Goal: Book appointment/travel/reservation

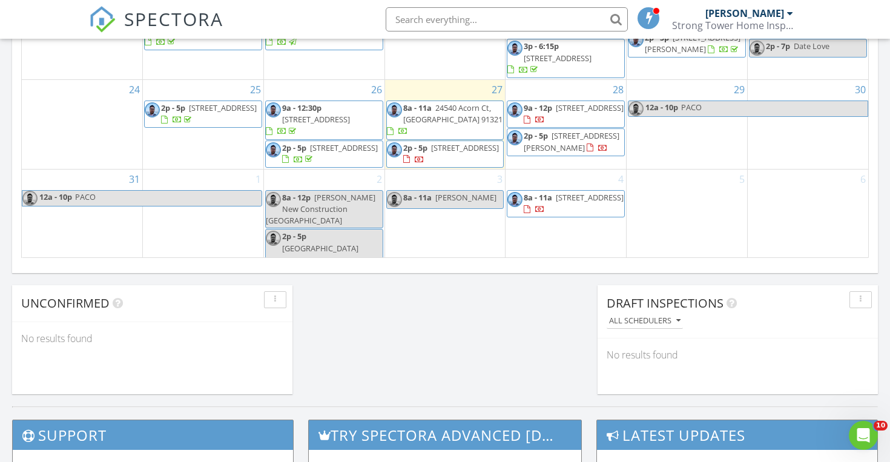
scroll to position [868, 0]
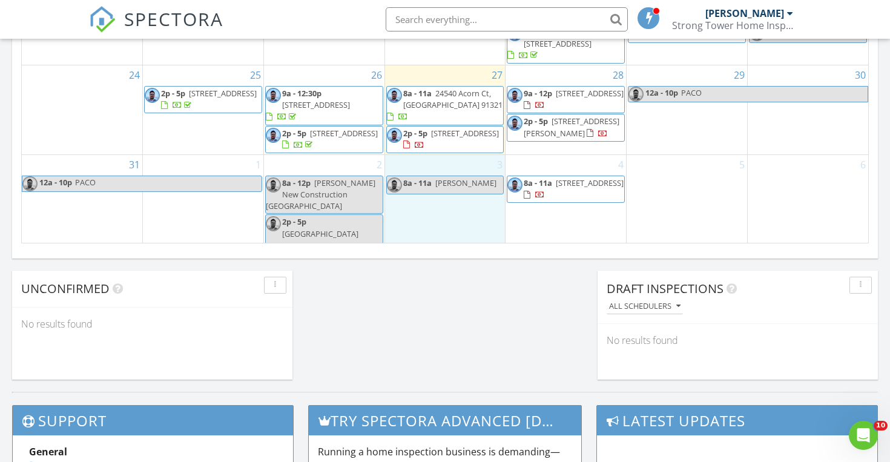
click at [456, 222] on div "3 8a - 11a [PERSON_NAME]" at bounding box center [445, 210] width 120 height 111
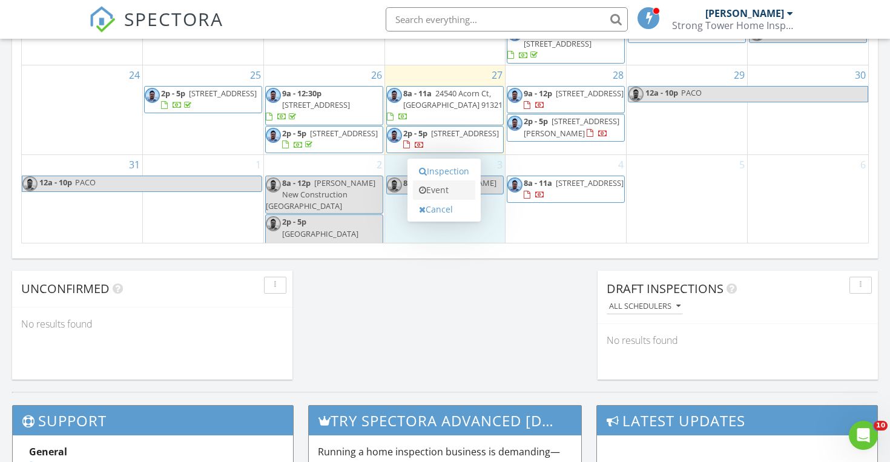
click at [456, 186] on link "Event" at bounding box center [444, 189] width 62 height 19
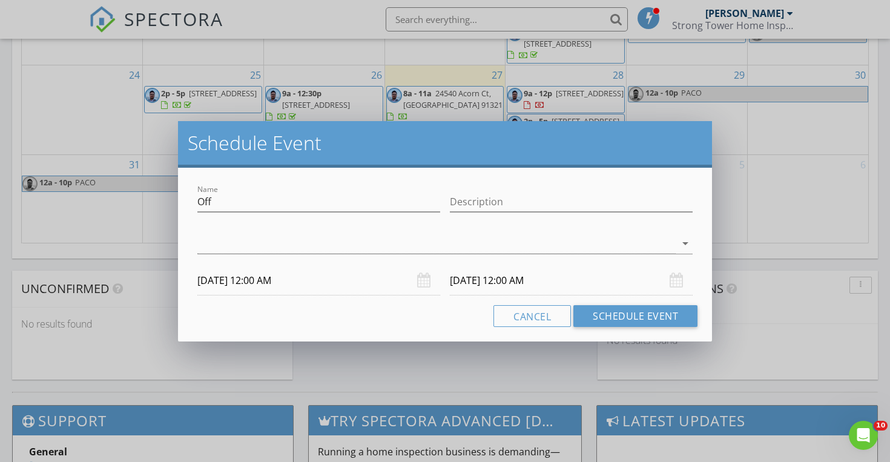
click at [329, 263] on div at bounding box center [444, 262] width 495 height 7
click at [323, 270] on input "[DATE] 12:00 AM" at bounding box center [318, 281] width 243 height 30
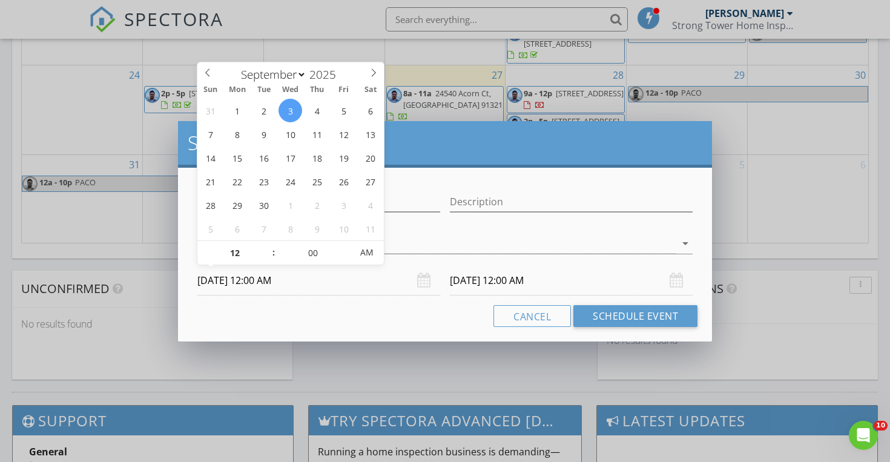
click at [323, 270] on input "[DATE] 12:00 AM" at bounding box center [318, 281] width 243 height 30
type input "01"
type input "[DATE] 1:00 AM"
click at [269, 244] on span at bounding box center [267, 247] width 8 height 12
type input "02"
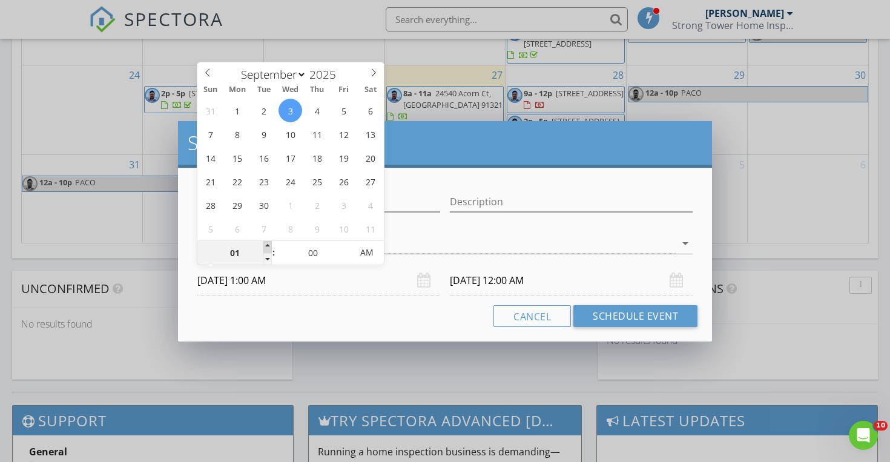
type input "[DATE] 2:00 AM"
click at [269, 244] on span at bounding box center [267, 247] width 8 height 12
type input "03"
type input "[DATE] 3:00 AM"
click at [269, 244] on span at bounding box center [267, 247] width 8 height 12
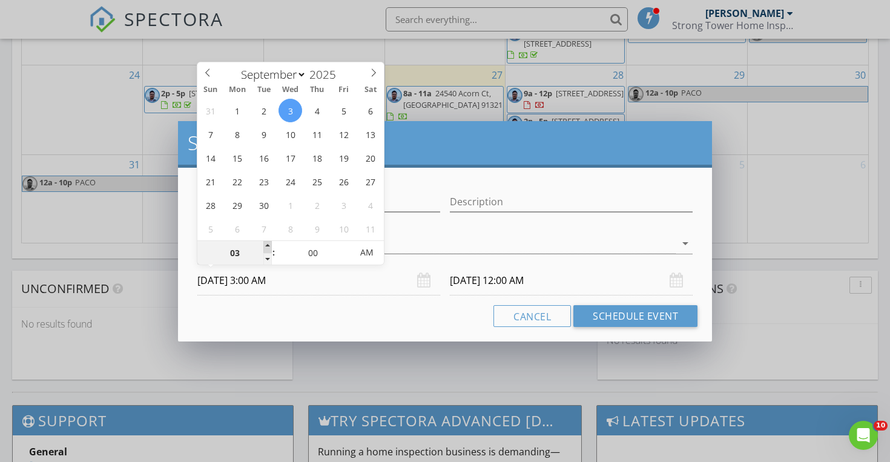
type input "03"
type input "[DATE] 3:00 AM"
type input "[DATE] 3:00 PM"
click at [520, 274] on input "[DATE] 3:00 PM" at bounding box center [571, 281] width 243 height 30
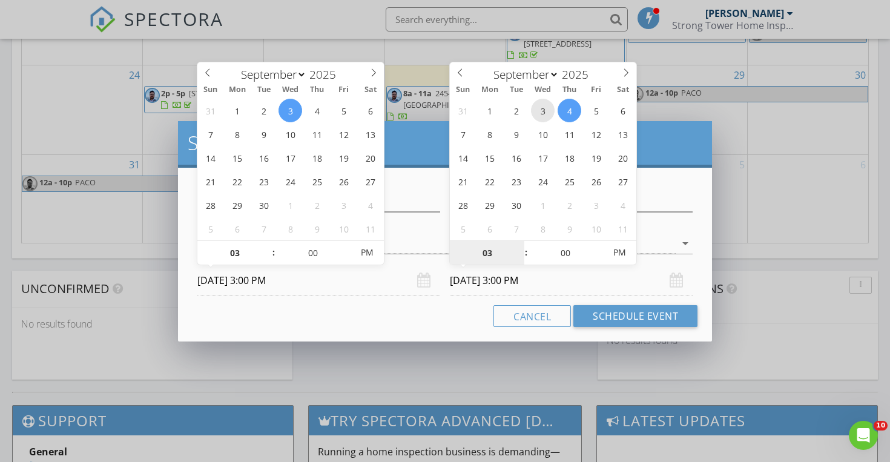
type input "[DATE] 3:00 PM"
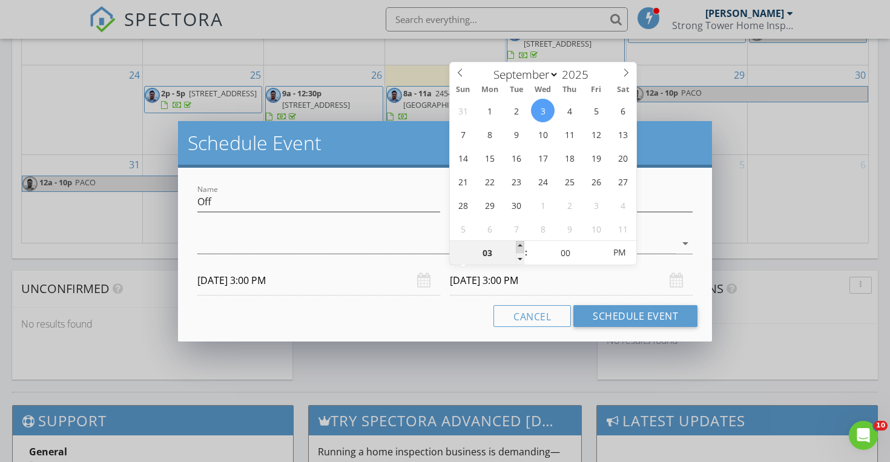
type input "04"
type input "[DATE] 4:00 PM"
click at [519, 245] on span at bounding box center [520, 247] width 8 height 12
type input "05"
type input "[DATE] 5:00 PM"
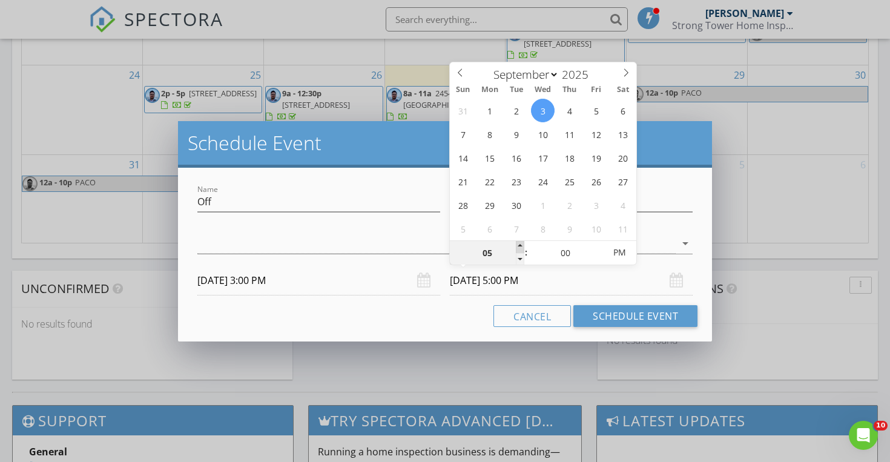
click at [519, 245] on span at bounding box center [520, 247] width 8 height 12
type input "06"
type input "[DATE] 6:00 PM"
click at [519, 245] on span at bounding box center [520, 247] width 8 height 12
type input "05"
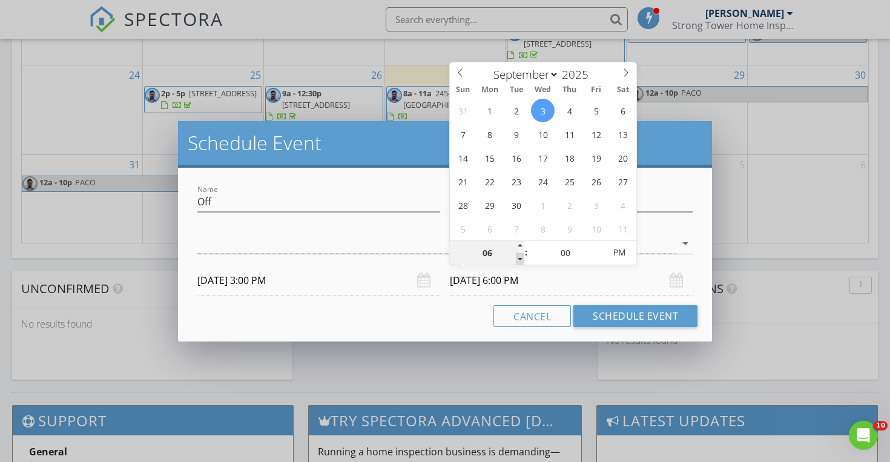
type input "[DATE] 5:00 PM"
click at [519, 258] on span at bounding box center [520, 259] width 8 height 12
click at [341, 196] on input "Off" at bounding box center [318, 202] width 243 height 20
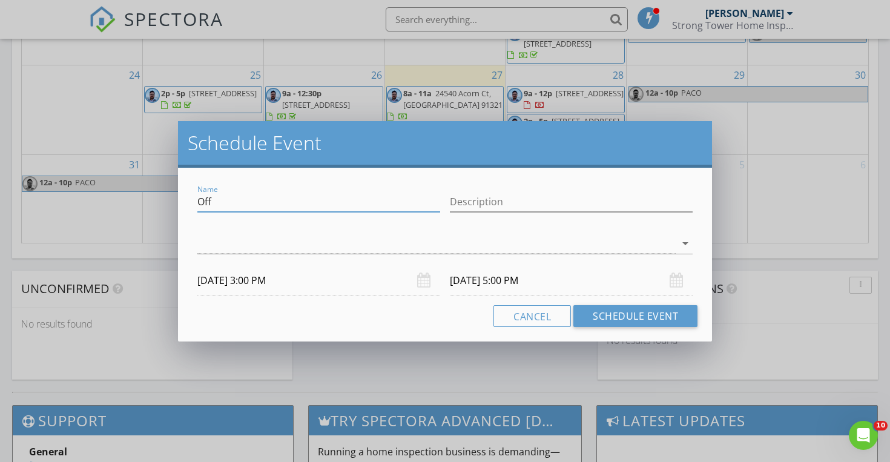
click at [341, 196] on input "Off" at bounding box center [318, 202] width 243 height 20
type input "[PERSON_NAME] 2pm"
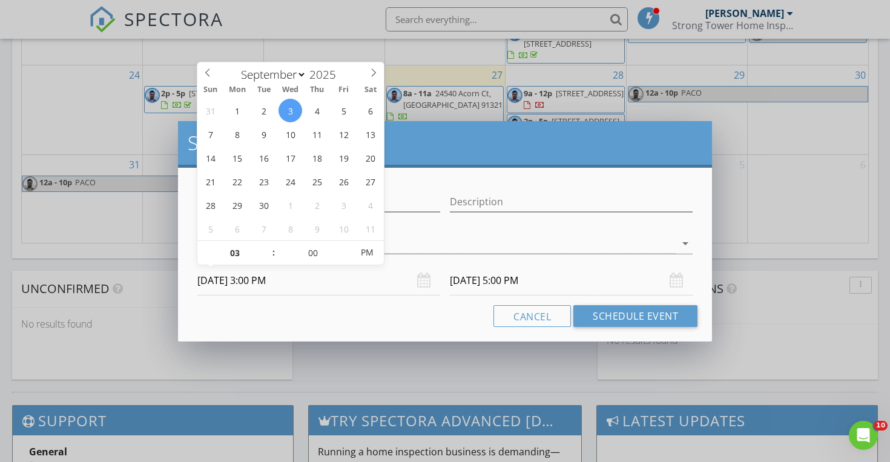
click at [272, 277] on input "[DATE] 3:00 PM" at bounding box center [318, 281] width 243 height 30
type input "02"
type input "[DATE] 2:00 PM"
click at [271, 257] on span at bounding box center [267, 259] width 8 height 12
type input "[DATE] 4:00 PM"
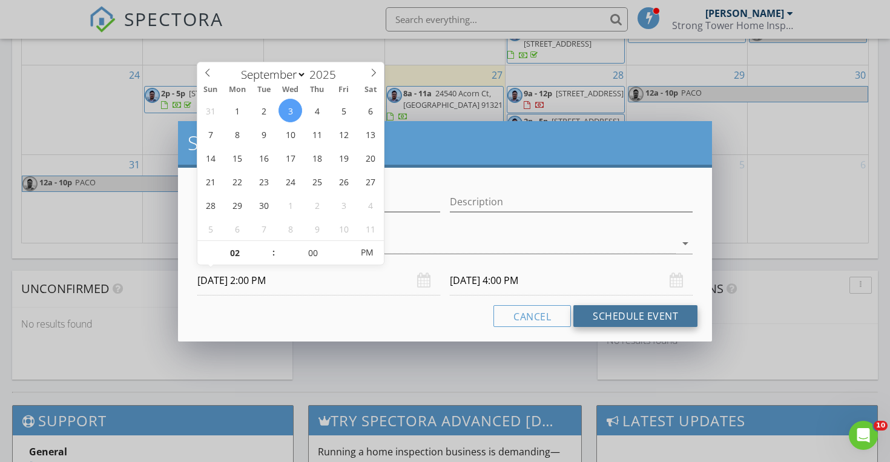
click at [656, 305] on button "Schedule Event" at bounding box center [635, 316] width 124 height 22
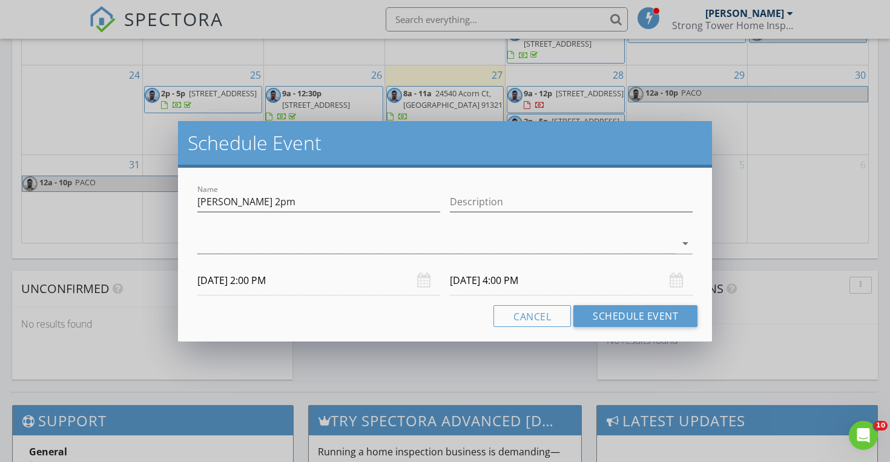
click at [357, 338] on div "Name [PERSON_NAME] 2pm Description check_box_outline_blank [PERSON_NAME] arrow_…" at bounding box center [445, 255] width 534 height 174
click at [395, 255] on div "arrow_drop_down" at bounding box center [444, 250] width 495 height 32
click at [410, 234] on div at bounding box center [436, 244] width 478 height 20
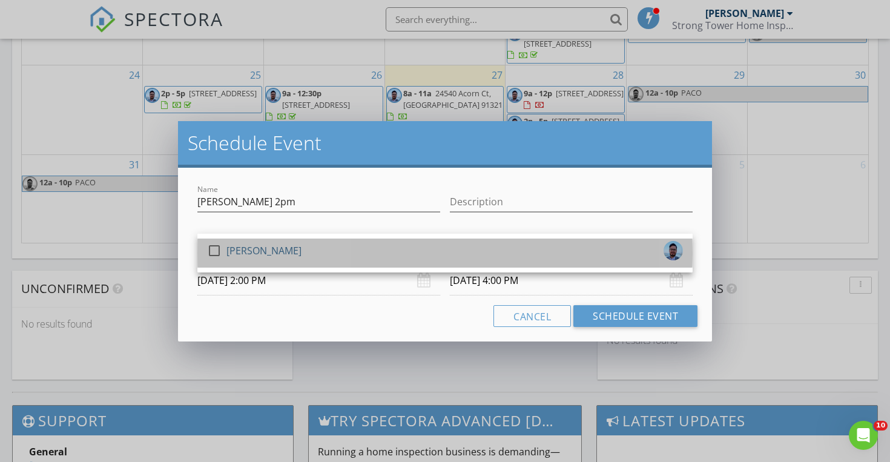
click at [398, 250] on div "check_box_outline_blank [PERSON_NAME]" at bounding box center [445, 253] width 476 height 24
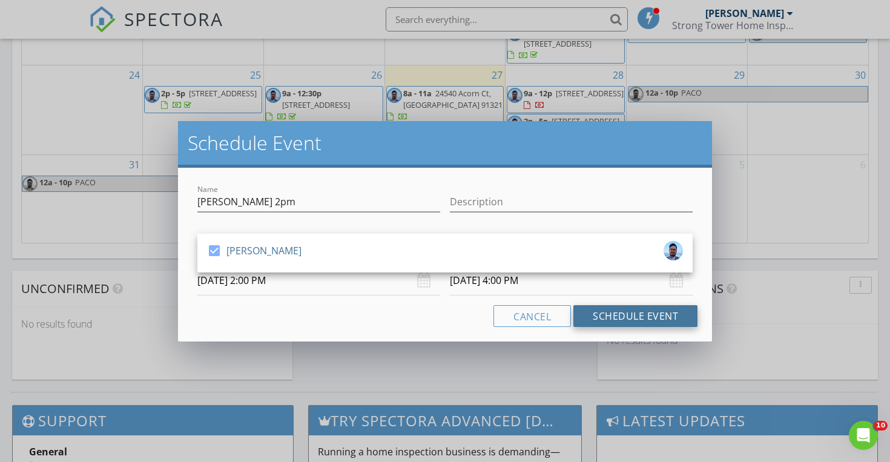
click at [632, 318] on button "Schedule Event" at bounding box center [635, 316] width 124 height 22
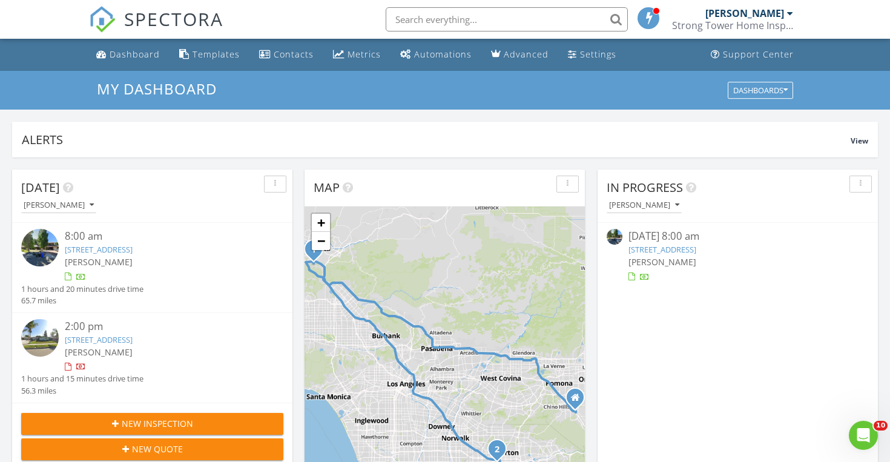
scroll to position [0, 0]
